Goal: Task Accomplishment & Management: Manage account settings

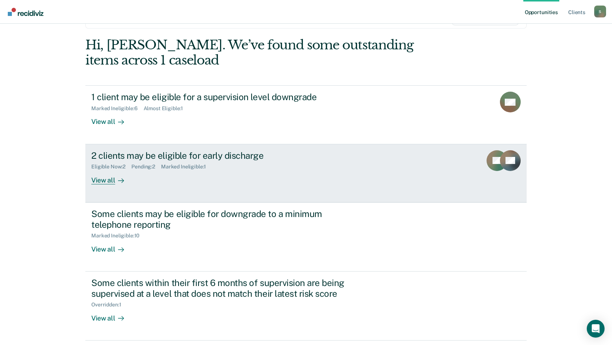
scroll to position [74, 0]
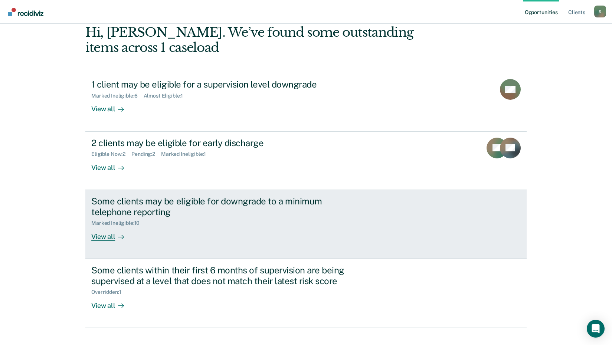
click at [102, 233] on div "View all" at bounding box center [112, 233] width 42 height 14
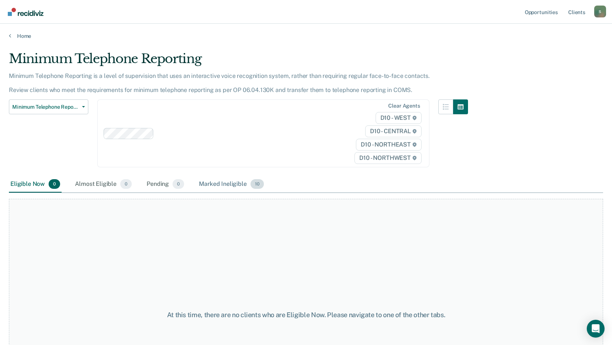
click at [236, 184] on div "Marked Ineligible 10" at bounding box center [231, 184] width 68 height 16
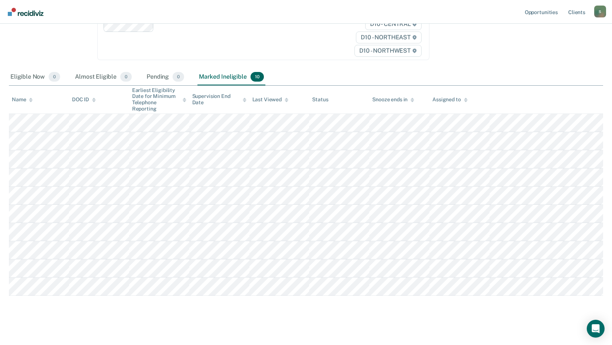
scroll to position [111, 0]
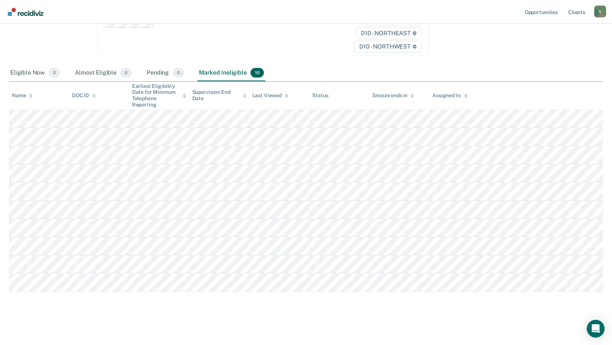
click at [602, 14] on div "S" at bounding box center [600, 12] width 12 height 12
click at [557, 47] on link "Log Out" at bounding box center [570, 49] width 60 height 6
